Goal: Information Seeking & Learning: Find specific fact

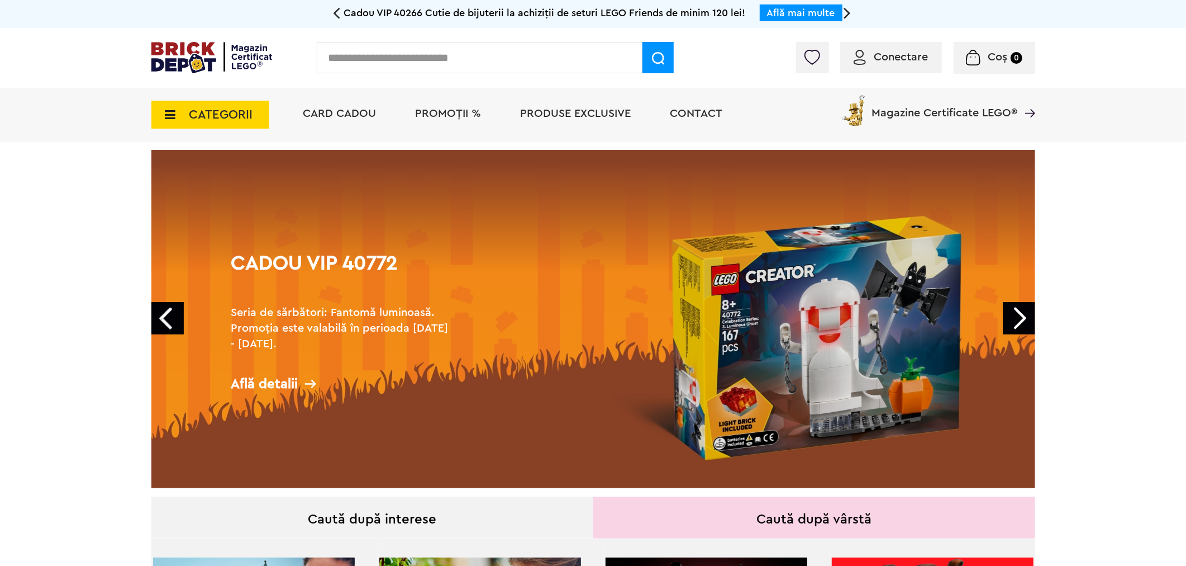
click at [410, 51] on input "text" at bounding box center [480, 57] width 326 height 31
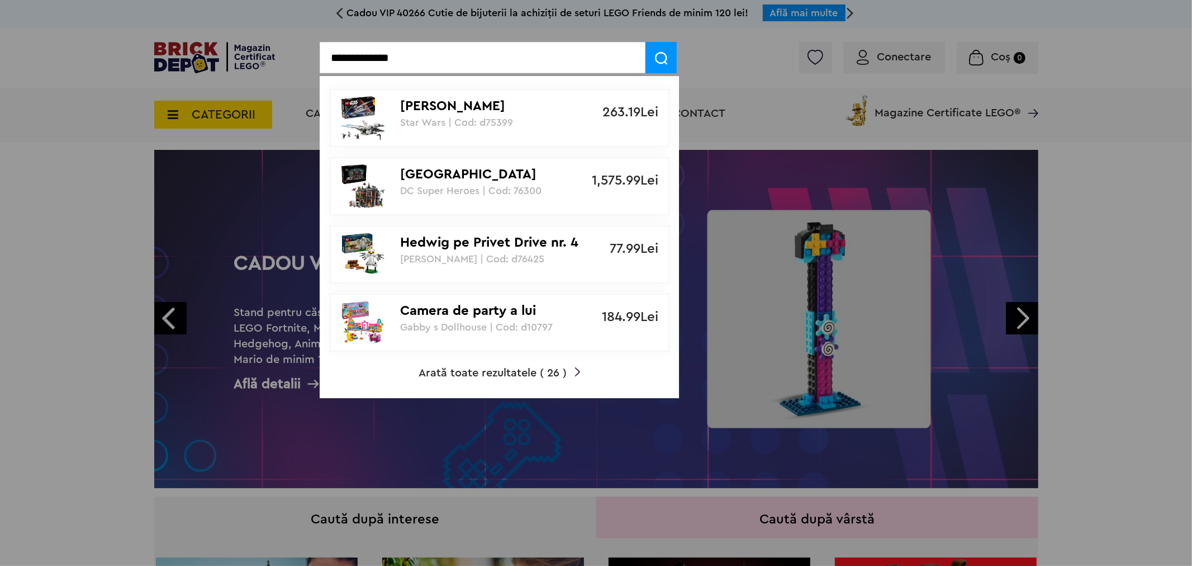
type input "**********"
click at [658, 58] on img at bounding box center [661, 58] width 13 height 13
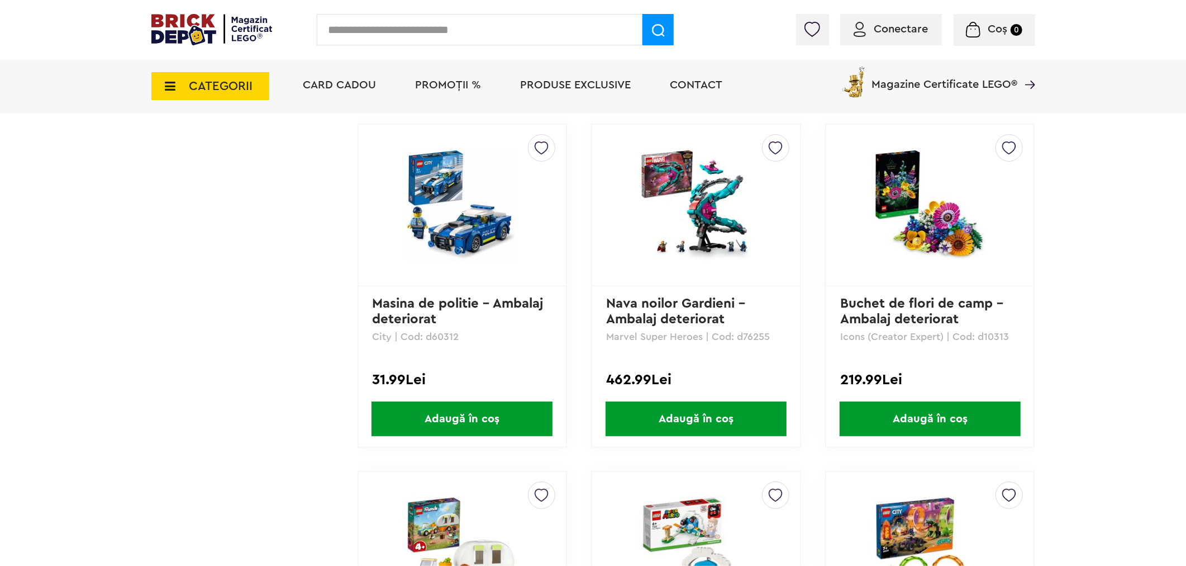
scroll to position [1055, 0]
